Goal: Task Accomplishment & Management: Manage account settings

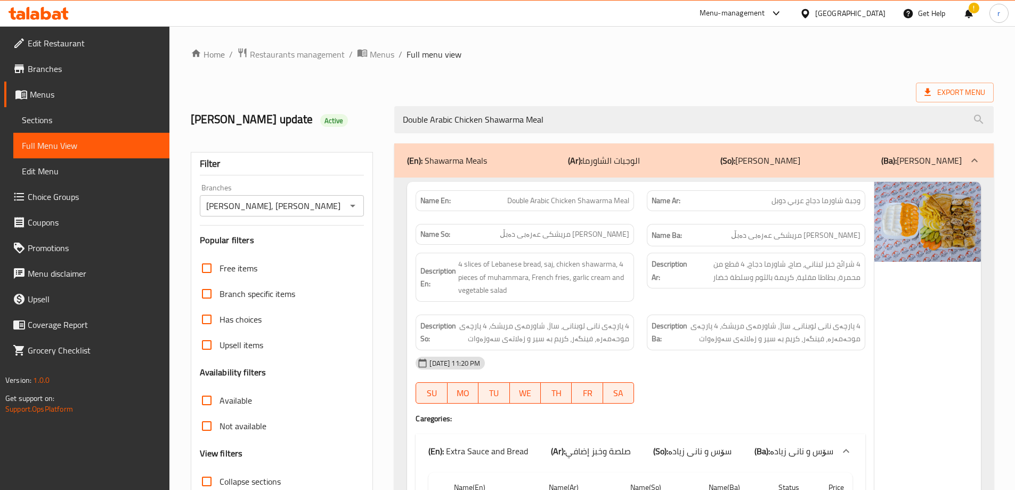
click at [50, 20] on div at bounding box center [38, 13] width 77 height 21
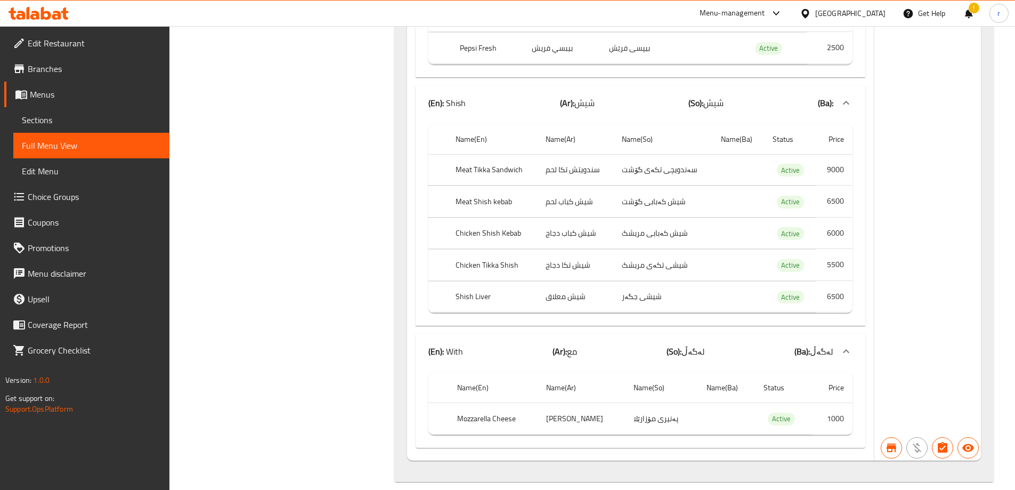
click at [49, 15] on icon at bounding box center [46, 13] width 10 height 13
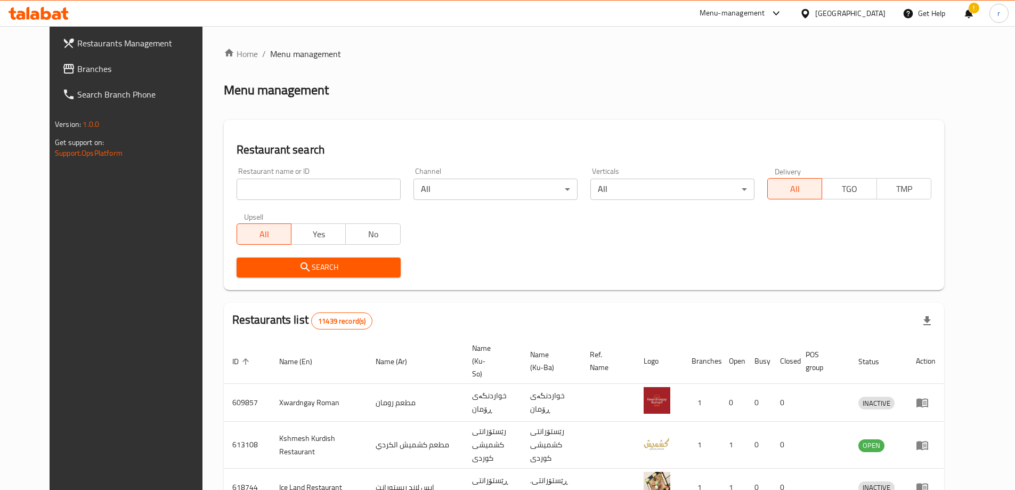
click at [77, 67] on span "Branches" at bounding box center [143, 68] width 133 height 13
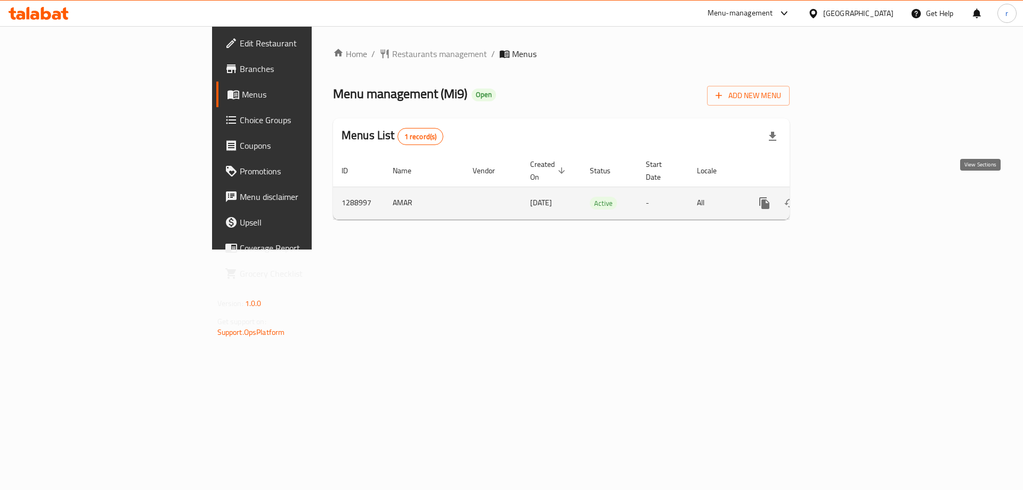
click at [848, 197] on icon "enhanced table" at bounding box center [841, 203] width 13 height 13
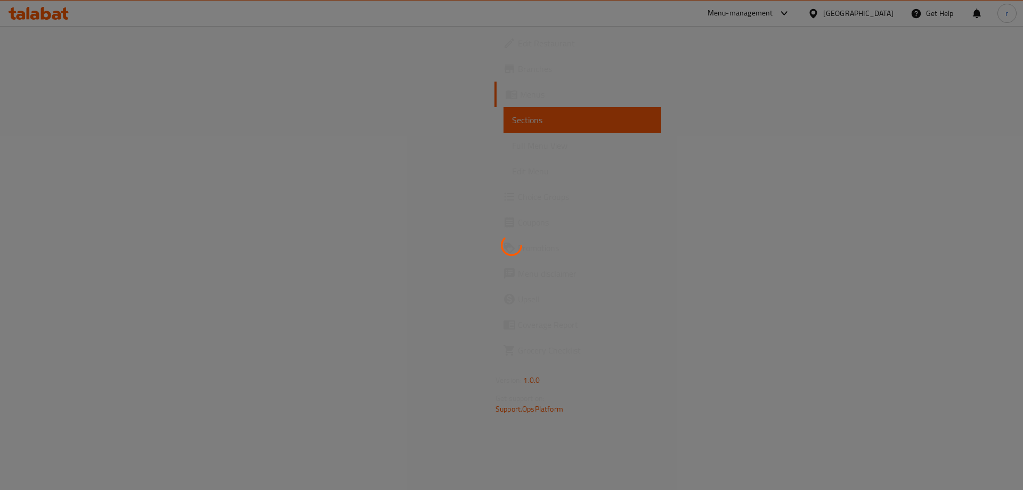
click at [78, 141] on div at bounding box center [511, 245] width 1023 height 490
click at [69, 146] on div at bounding box center [511, 245] width 1023 height 490
click at [83, 145] on div at bounding box center [511, 245] width 1023 height 490
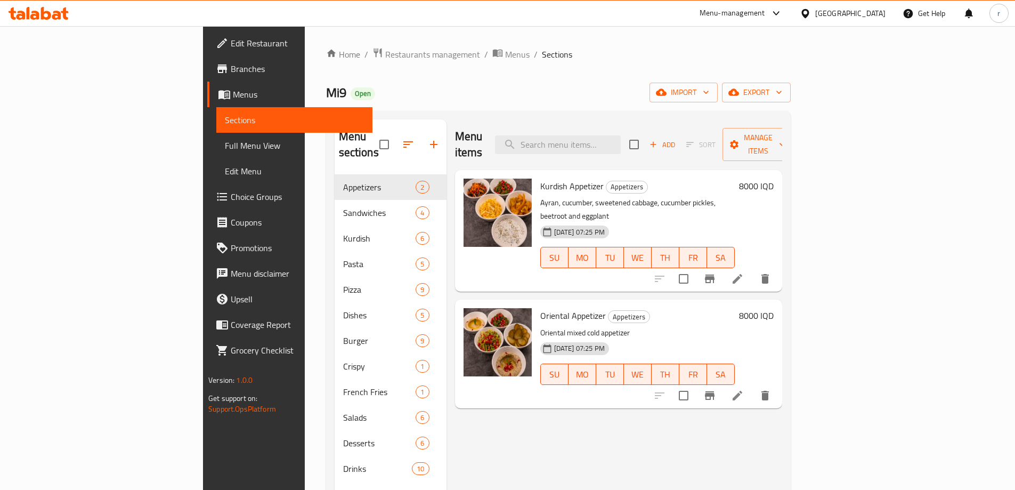
click at [225, 145] on span "Full Menu View" at bounding box center [294, 145] width 139 height 13
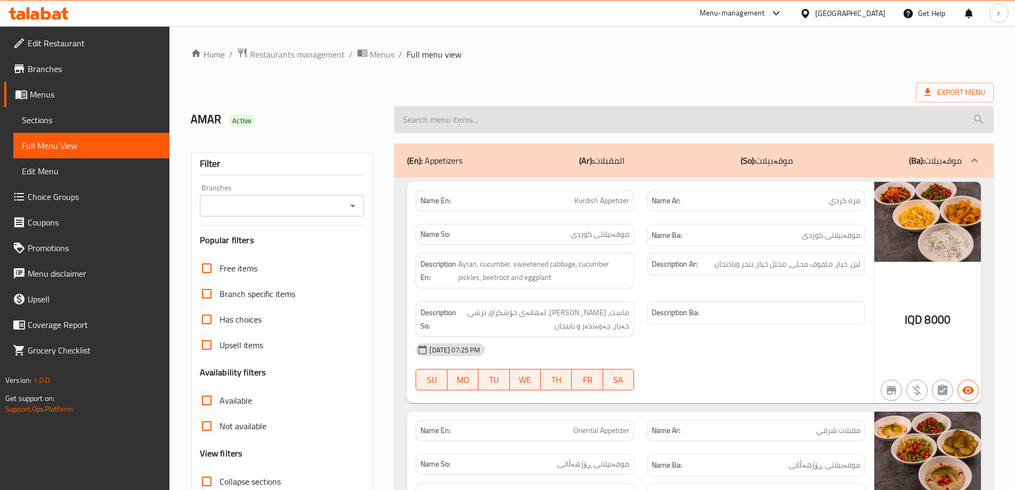
click at [477, 121] on input "search" at bounding box center [693, 119] width 599 height 27
paste input "Tawook Sandwich"
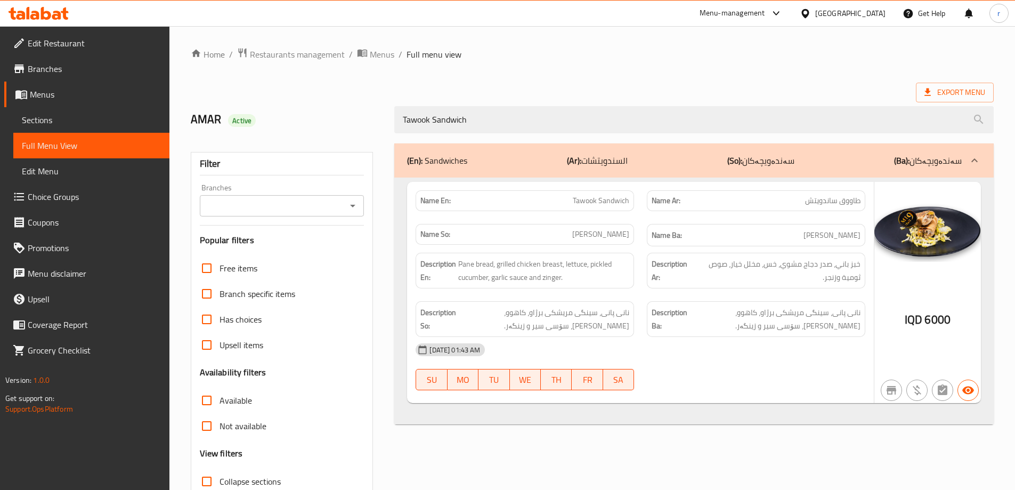
type input "Tawook Sandwich"
click at [298, 201] on input "Branches" at bounding box center [273, 205] width 141 height 15
click at [302, 133] on div "AMAR Active" at bounding box center [286, 119] width 204 height 47
drag, startPoint x: 320, startPoint y: 209, endPoint x: 316, endPoint y: 214, distance: 5.8
click at [319, 209] on input "Branches" at bounding box center [273, 205] width 141 height 15
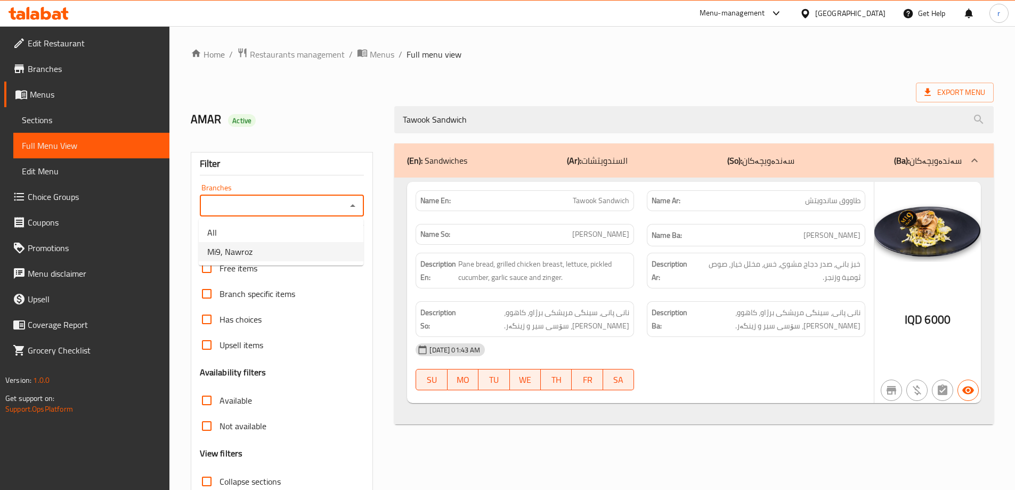
click at [305, 249] on li "Mi9, Nawroz" at bounding box center [281, 251] width 165 height 19
type input "Mi9, Nawroz"
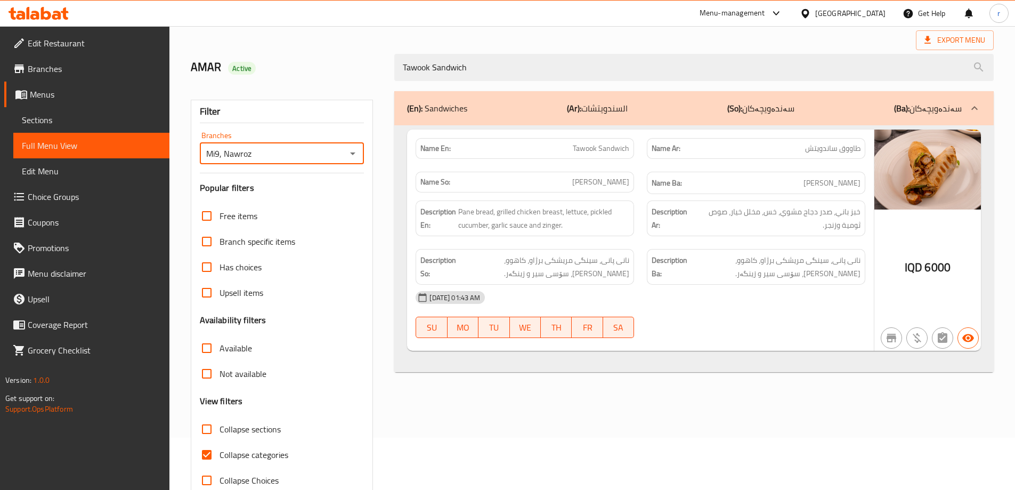
scroll to position [77, 0]
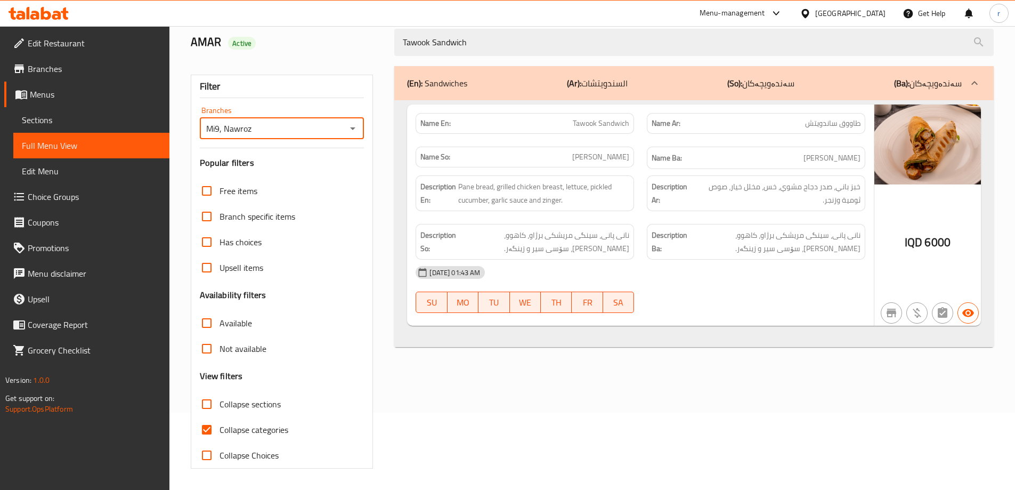
click at [269, 427] on span "Collapse categories" at bounding box center [253, 429] width 69 height 13
click at [219, 427] on input "Collapse categories" at bounding box center [207, 430] width 26 height 26
checkbox input "false"
drag, startPoint x: 424, startPoint y: 50, endPoint x: 363, endPoint y: 48, distance: 60.7
click at [363, 48] on div "AMAR Active Tawook Sandwich" at bounding box center [592, 42] width 816 height 47
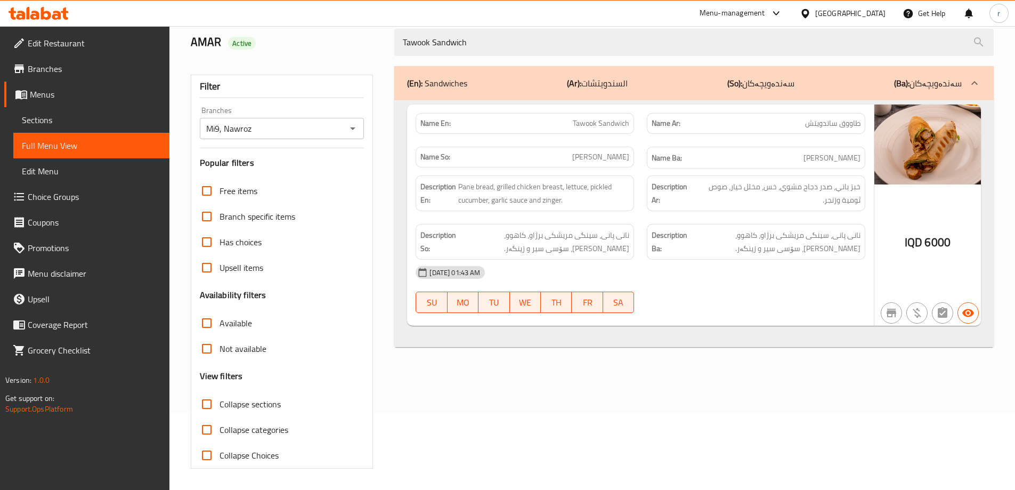
paste input "Shawarma"
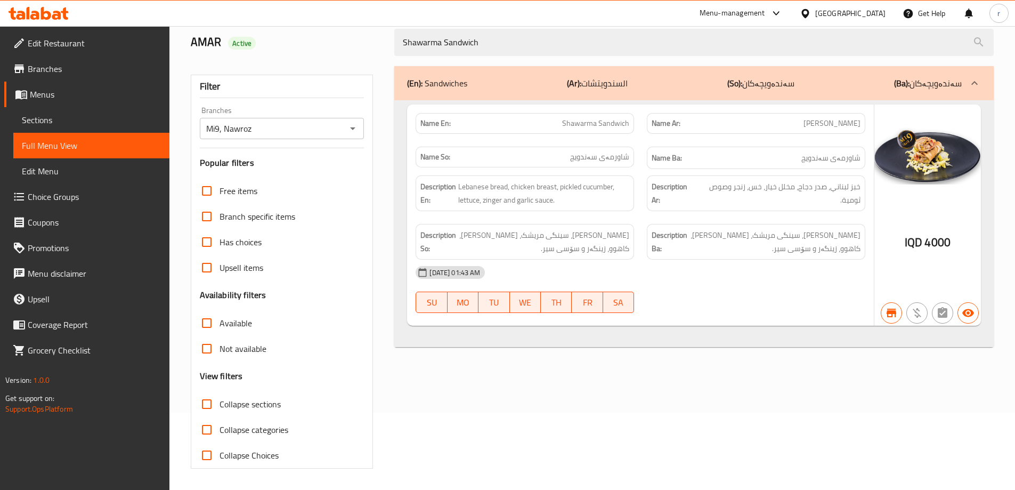
click at [351, 131] on icon "Open" at bounding box center [352, 128] width 13 height 13
type input "Shawarma Sandwich"
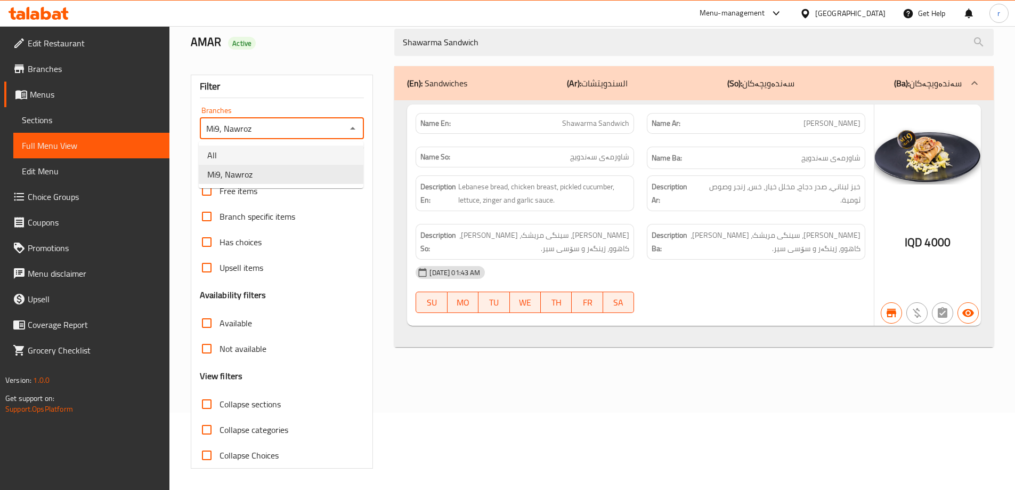
click at [308, 158] on li "All" at bounding box center [281, 154] width 165 height 19
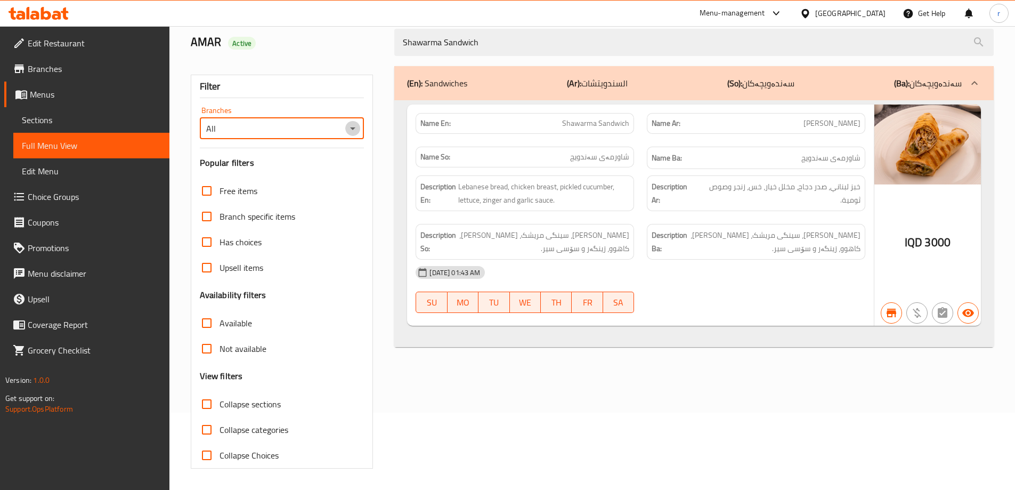
drag, startPoint x: 352, startPoint y: 126, endPoint x: 348, endPoint y: 132, distance: 6.9
click at [352, 126] on icon "Open" at bounding box center [352, 128] width 13 height 13
click at [316, 175] on li "Mi9, Nawroz" at bounding box center [281, 174] width 165 height 19
type input "Mi9, Nawroz"
drag, startPoint x: 498, startPoint y: 46, endPoint x: 318, endPoint y: 47, distance: 179.5
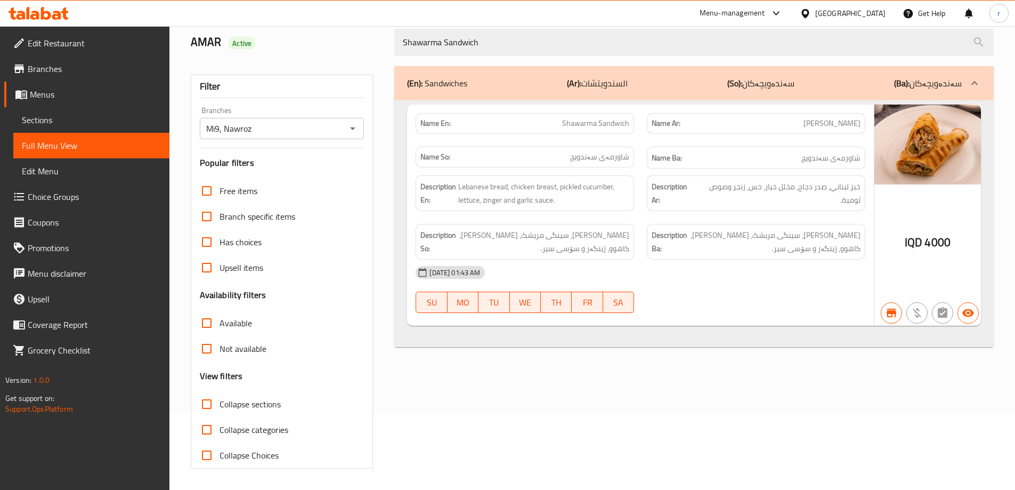
click at [318, 47] on div "AMAR Active Shawarma Sandwich" at bounding box center [592, 42] width 816 height 47
paste input "Chicken"
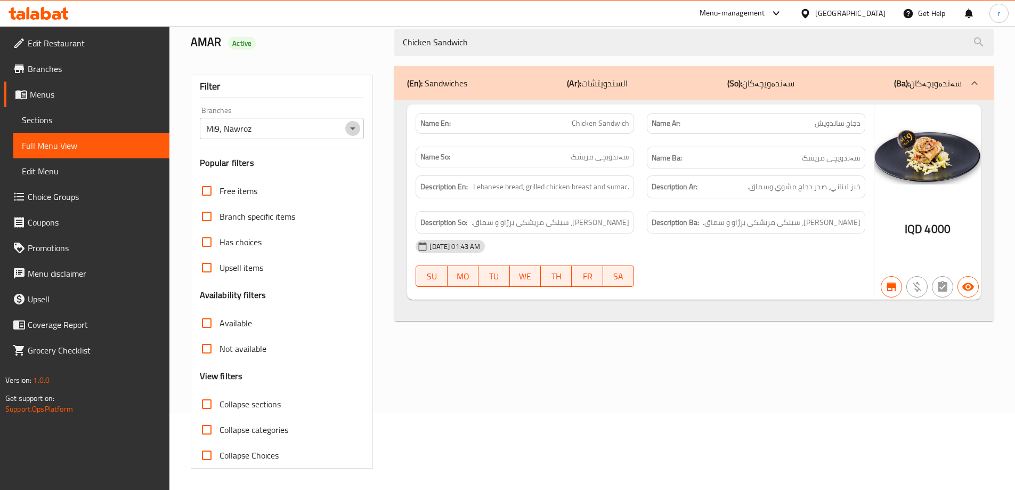
click at [350, 131] on icon "Open" at bounding box center [352, 128] width 13 height 13
type input "Chicken Sandwich"
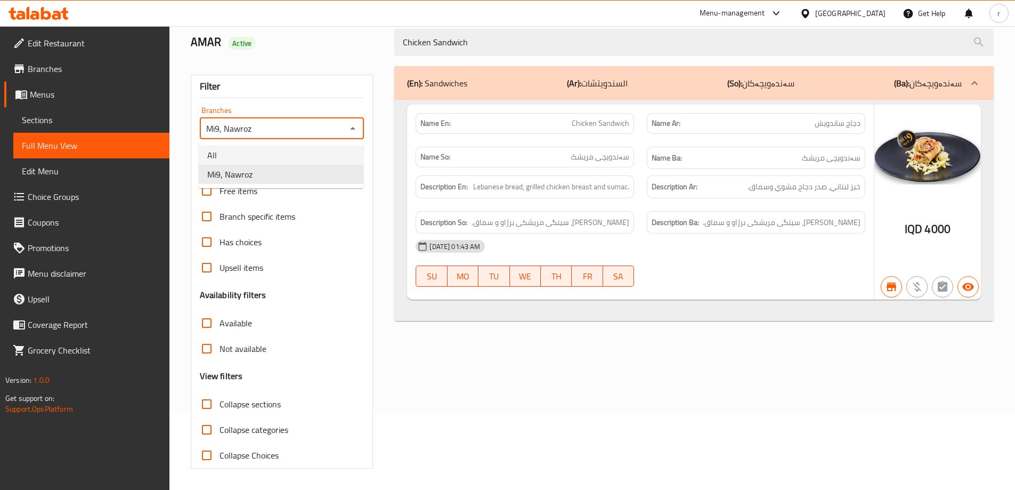
click at [280, 163] on li "All" at bounding box center [281, 154] width 165 height 19
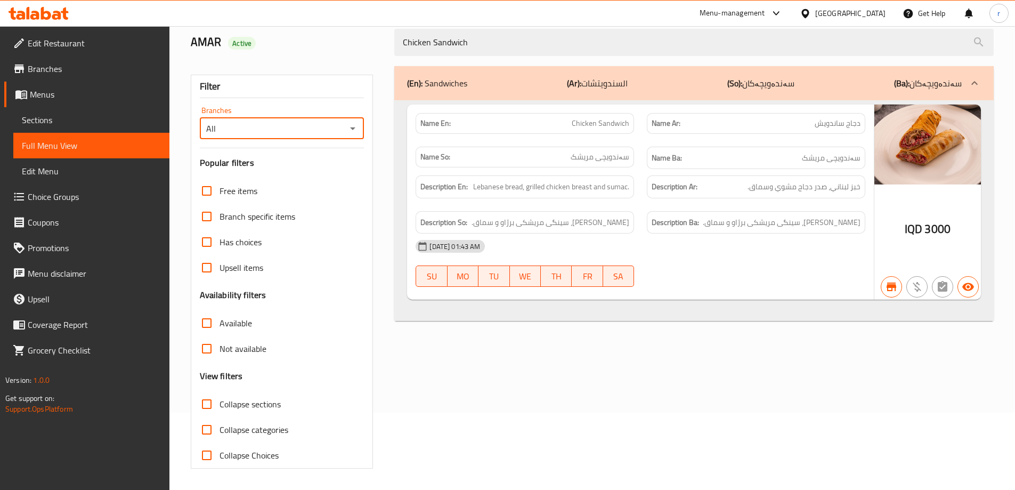
click at [354, 126] on icon "Open" at bounding box center [352, 128] width 13 height 13
click at [332, 173] on li "Mi9, Nawroz" at bounding box center [281, 174] width 165 height 19
type input "Mi9, Nawroz"
click at [79, 121] on span "Sections" at bounding box center [91, 119] width 139 height 13
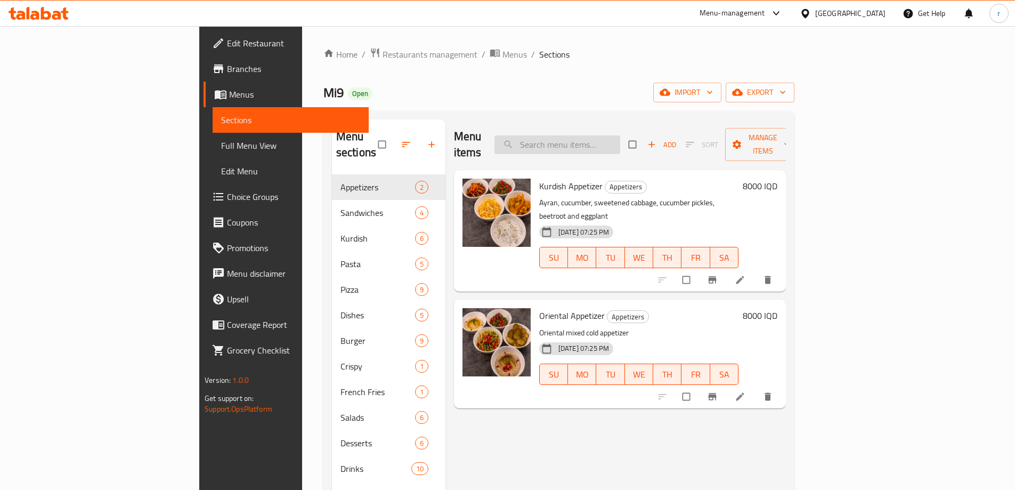
click at [606, 137] on input "search" at bounding box center [557, 144] width 126 height 19
paste input "Fajita Sandwich With Fries"
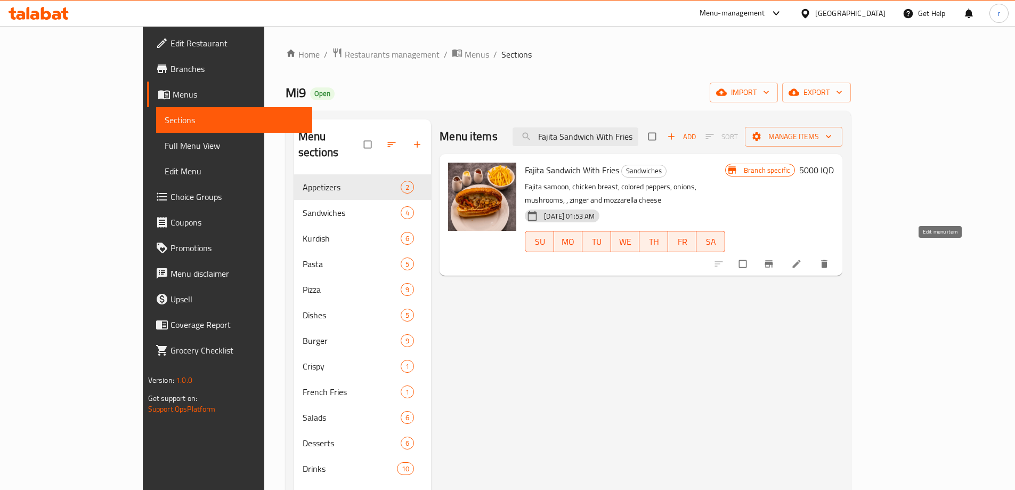
type input "Fajita Sandwich With Fries"
click at [801, 260] on icon at bounding box center [797, 264] width 8 height 8
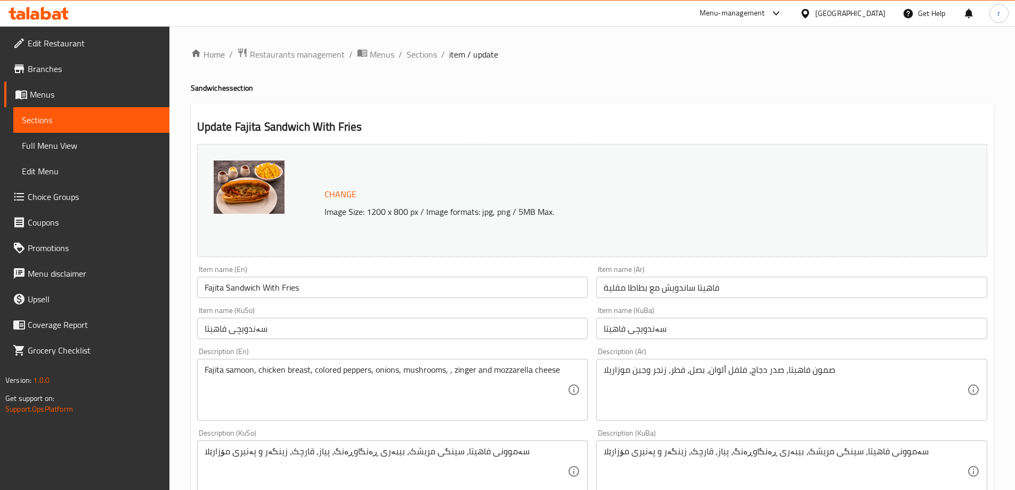
click at [292, 331] on input "سەندویچی فاهیتا" at bounding box center [392, 328] width 391 height 21
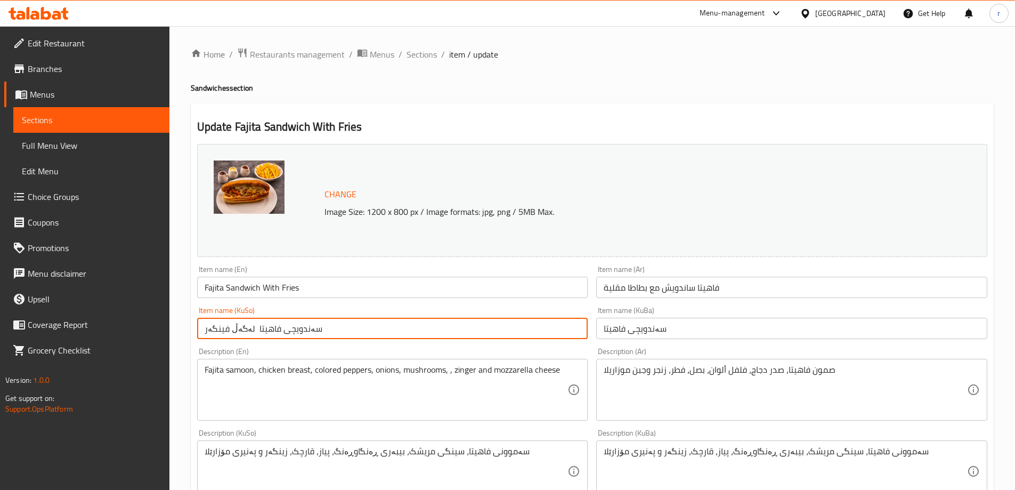
type input "سەندویچی فاهیتا لەگەڵ فینگەر"
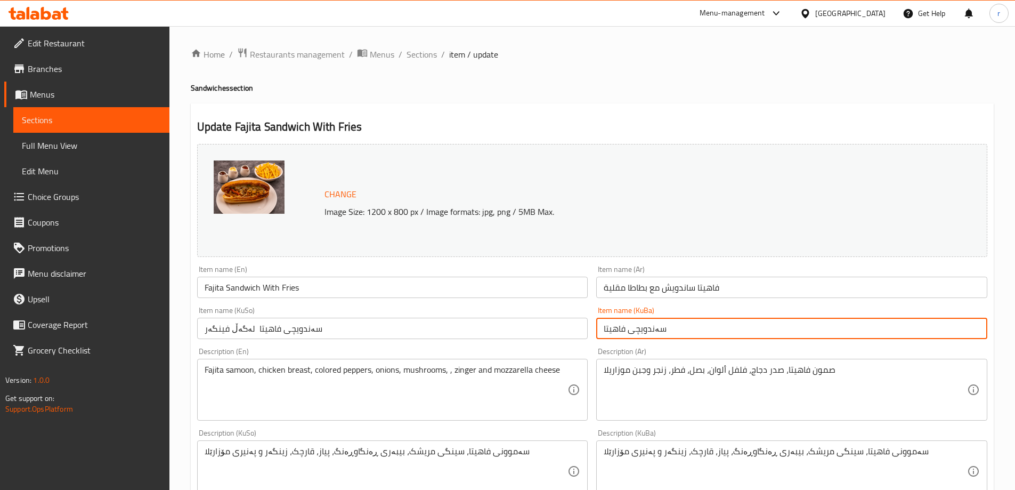
paste input "لەگەڵ فینگەر"
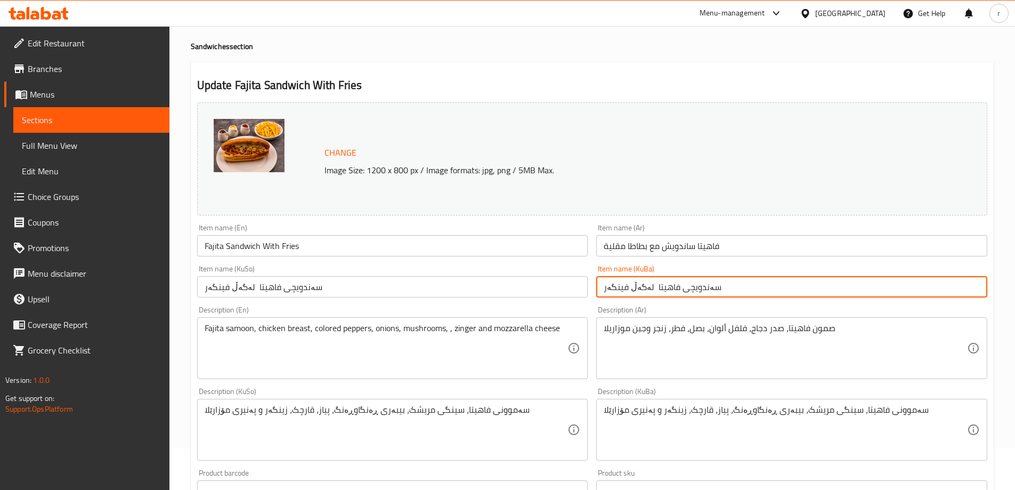
scroll to position [401, 0]
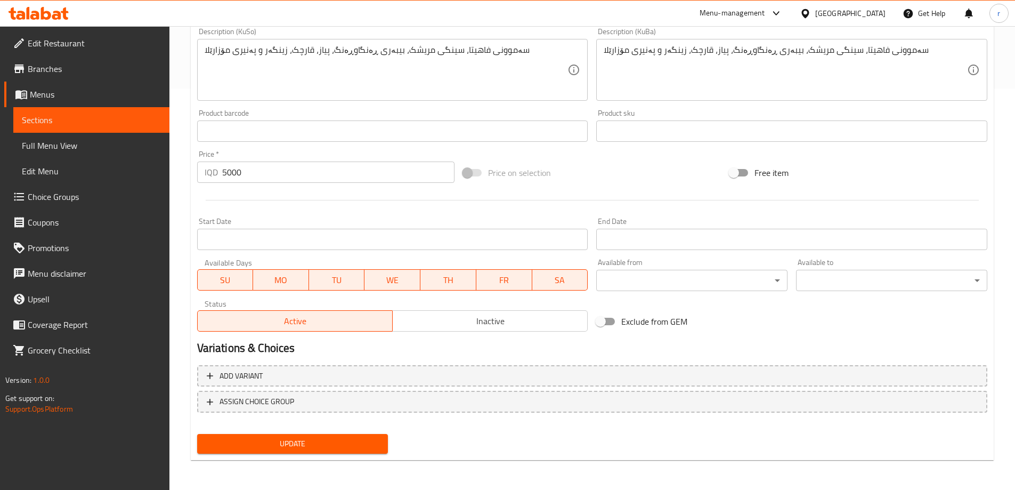
type input "سەندویچی فاهیتا لەگەڵ فینگەر"
click at [310, 437] on span "Update" at bounding box center [293, 443] width 174 height 13
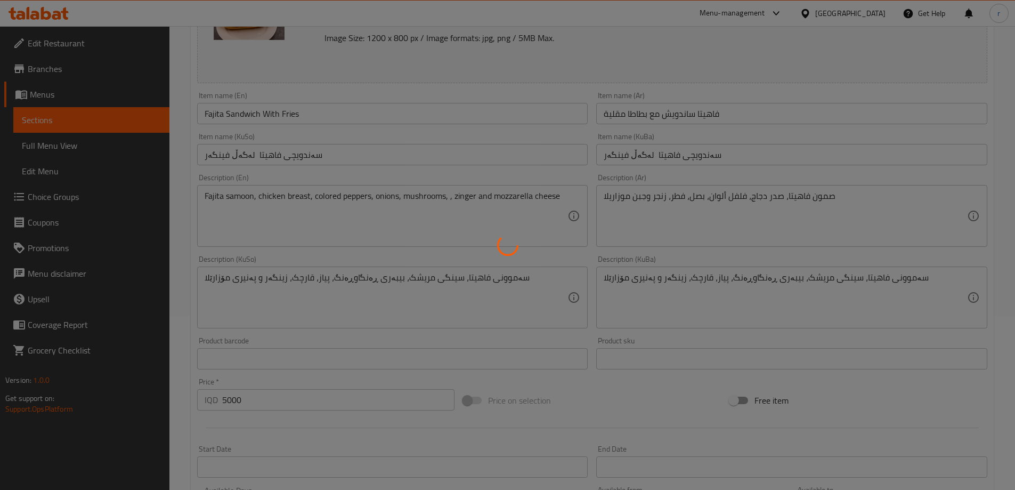
scroll to position [46, 0]
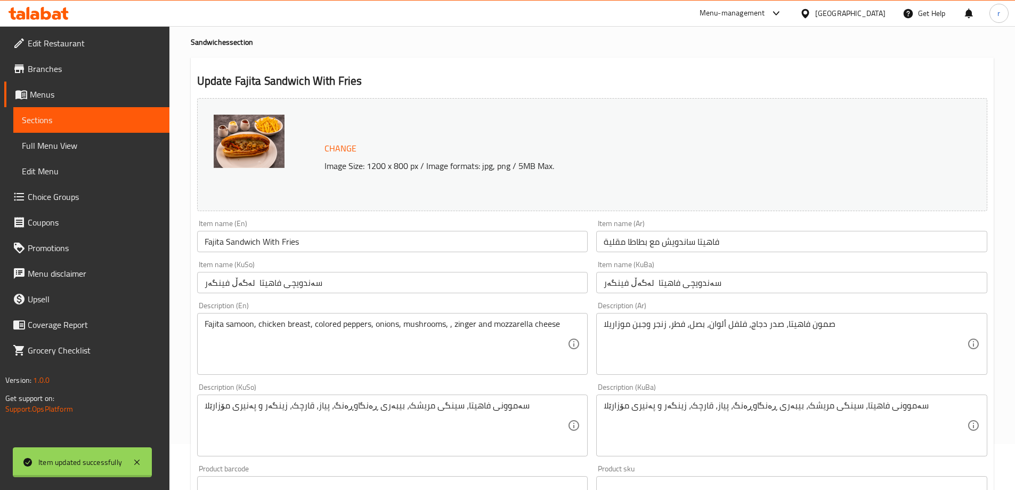
click at [321, 239] on div "Home / Restaurants management / Menus / Sections / item / update Sandwiches sec…" at bounding box center [592, 413] width 803 height 822
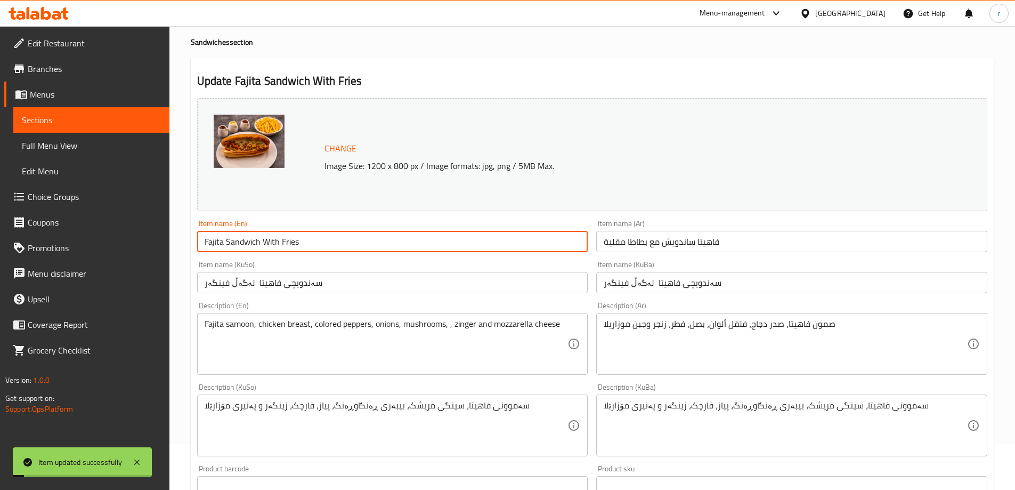
drag, startPoint x: 316, startPoint y: 241, endPoint x: 143, endPoint y: 242, distance: 173.1
click at [143, 242] on div "Edit Restaurant Branches Menus Sections Full Menu View Edit Menu Choice Groups …" at bounding box center [507, 412] width 1015 height 865
click at [89, 160] on link "Edit Menu" at bounding box center [91, 171] width 156 height 26
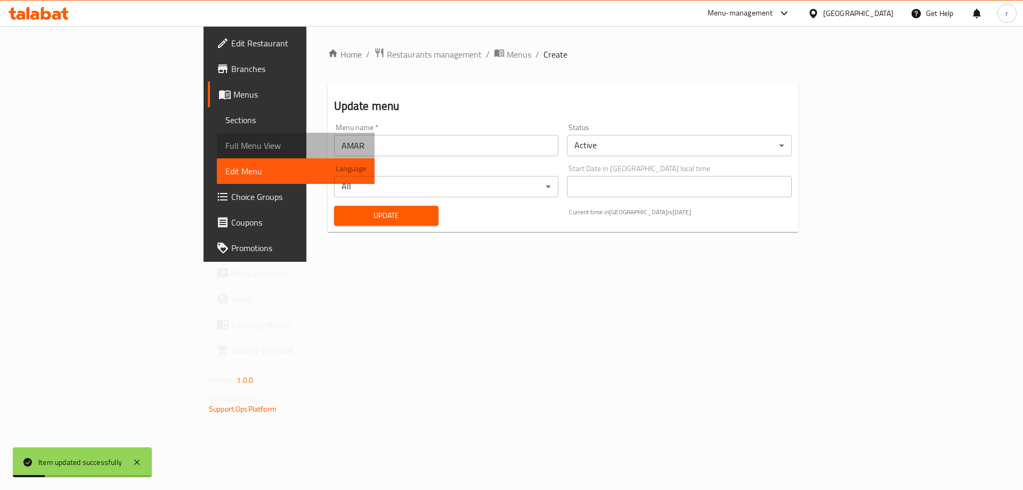
click at [225, 144] on span "Full Menu View" at bounding box center [295, 145] width 141 height 13
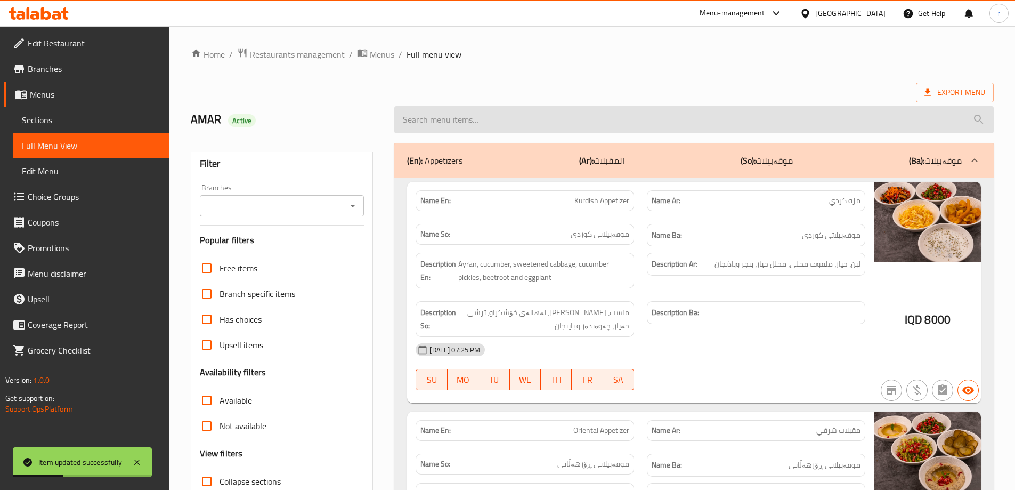
click at [492, 130] on input "search" at bounding box center [693, 119] width 599 height 27
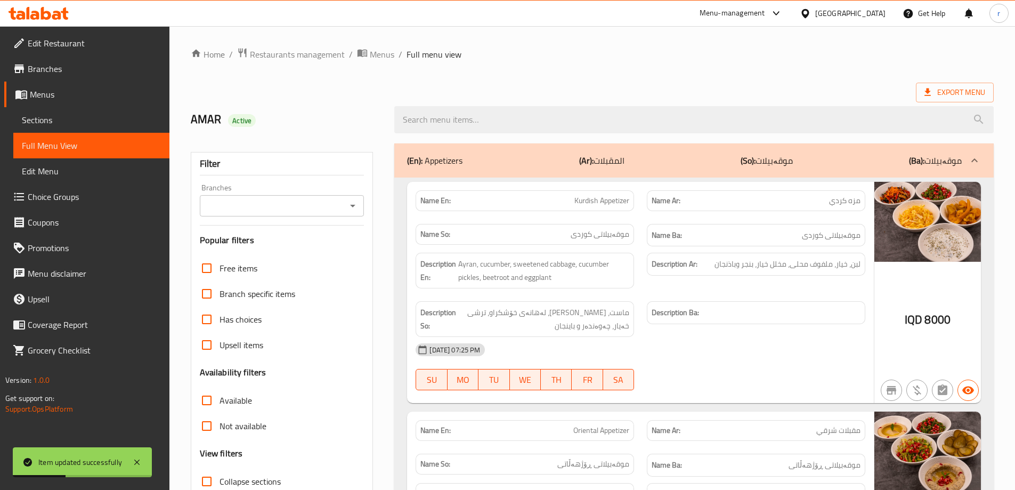
paste input "Fajita Sandwich With Fries"
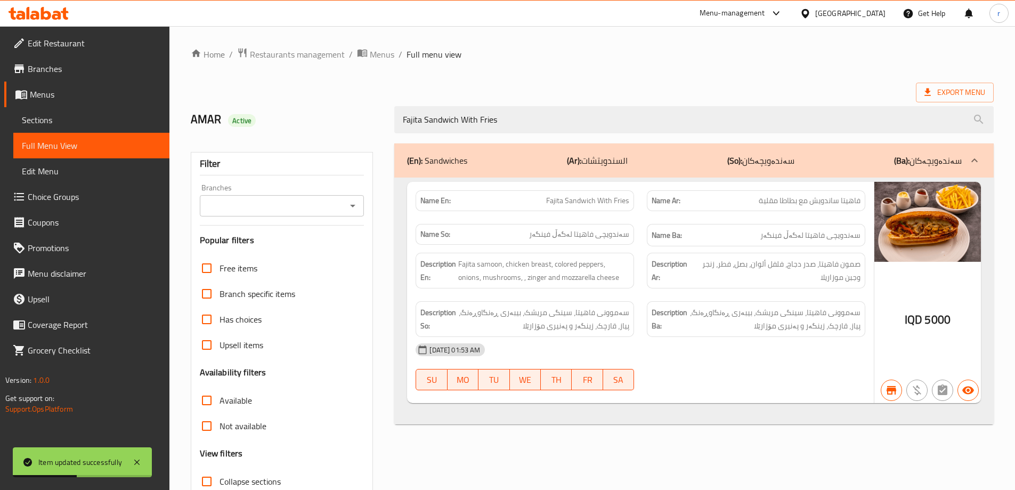
type input "Fajita Sandwich With Fries"
click at [314, 207] on input "Branches" at bounding box center [273, 205] width 141 height 15
click at [279, 243] on li "Mi9, Nawroz" at bounding box center [281, 251] width 165 height 19
type input "Mi9, Nawroz"
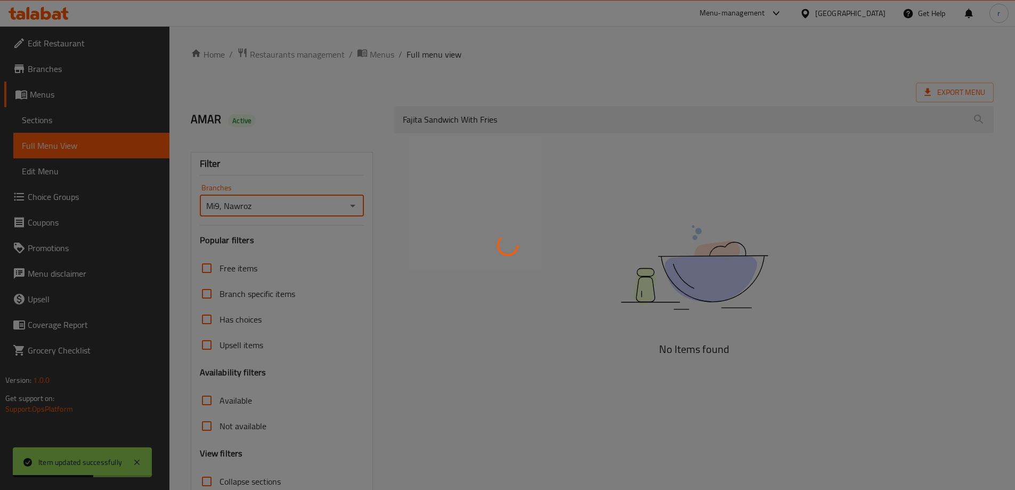
scroll to position [77, 0]
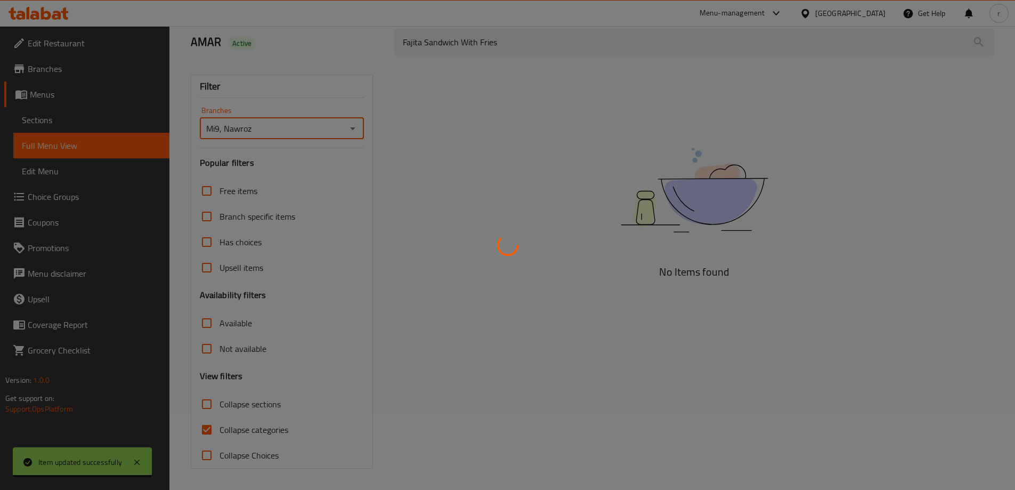
click at [239, 426] on div at bounding box center [507, 245] width 1015 height 490
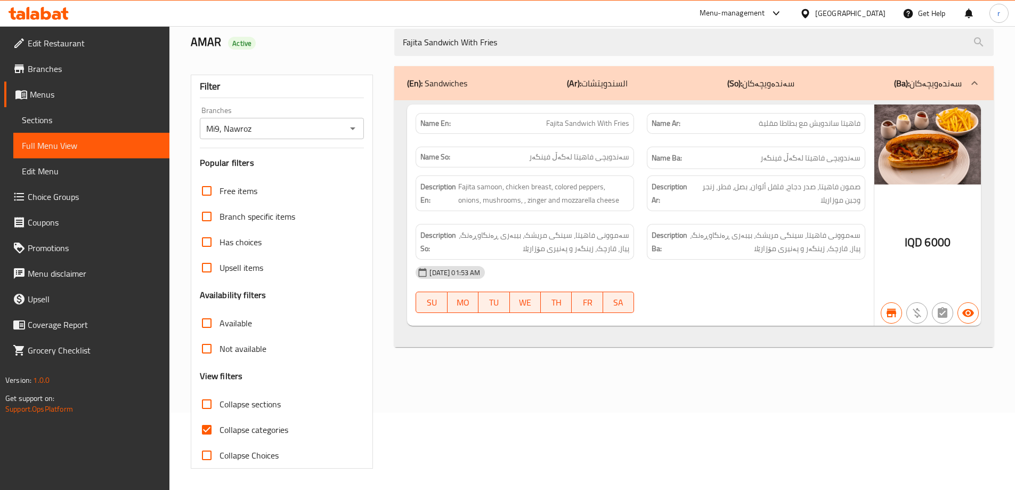
click at [240, 427] on span "Collapse categories" at bounding box center [253, 429] width 69 height 13
click at [219, 427] on input "Collapse categories" at bounding box center [207, 430] width 26 height 26
checkbox input "false"
